Goal: Information Seeking & Learning: Learn about a topic

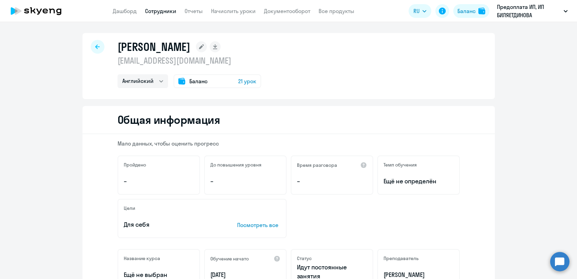
select select "english"
click at [97, 44] on div at bounding box center [98, 47] width 14 height 14
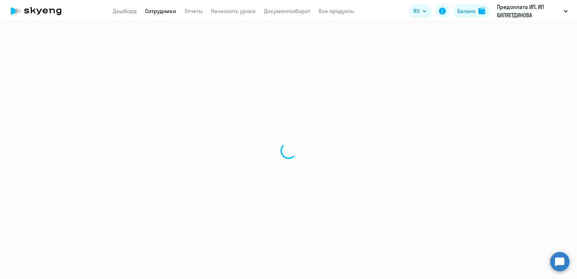
select select "30"
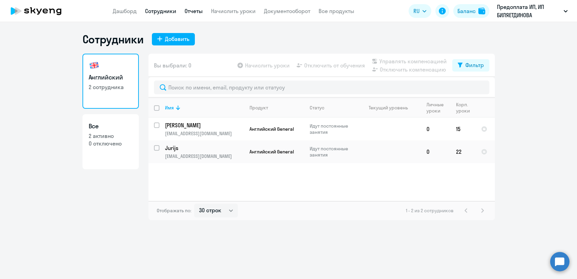
click at [188, 13] on link "Отчеты" at bounding box center [194, 11] width 18 height 7
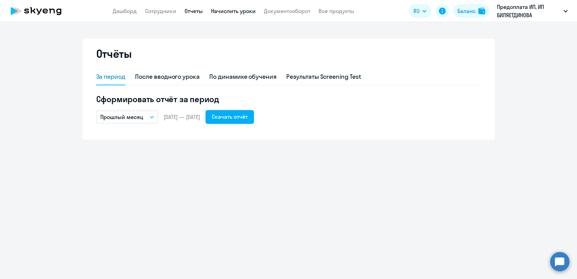
click at [223, 9] on link "Начислить уроки" at bounding box center [233, 11] width 45 height 7
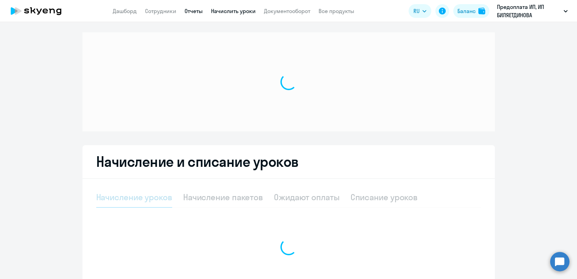
select select "10"
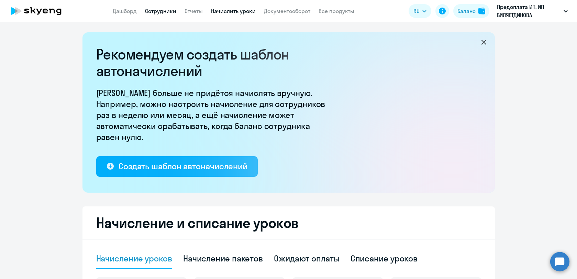
click at [150, 9] on link "Сотрудники" at bounding box center [160, 11] width 31 height 7
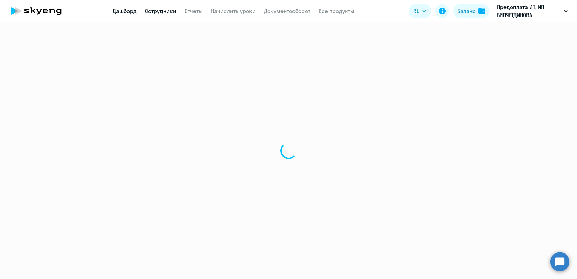
select select "30"
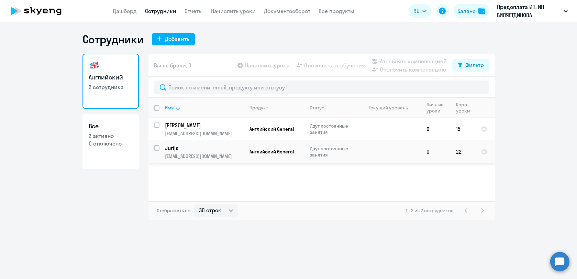
click at [191, 154] on p "[EMAIL_ADDRESS][DOMAIN_NAME]" at bounding box center [204, 156] width 79 height 6
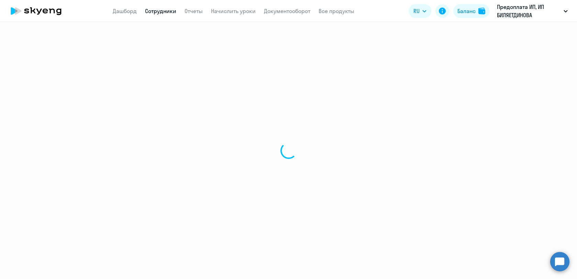
select select "english"
select select "30"
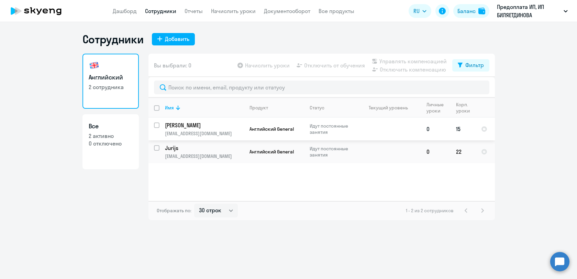
click at [185, 127] on p "[PERSON_NAME]" at bounding box center [204, 125] width 78 height 8
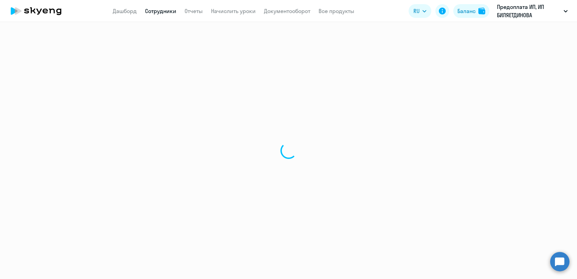
select select "english"
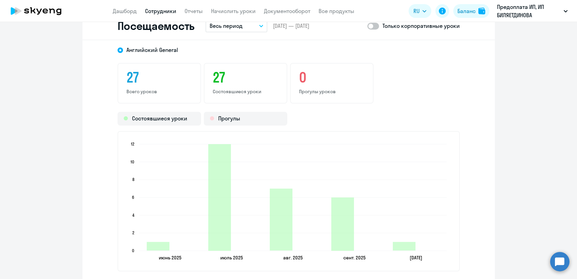
scroll to position [768, 0]
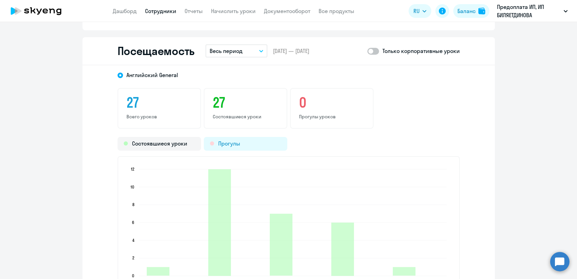
click at [253, 141] on div "Прогулы" at bounding box center [246, 144] width 84 height 14
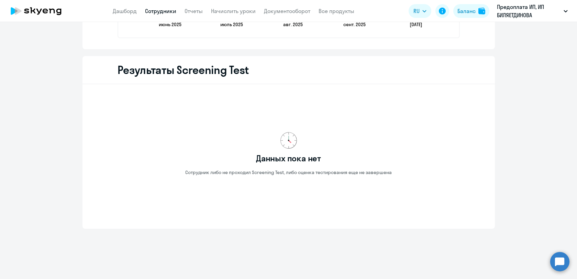
scroll to position [1026, 0]
